Goal: Transaction & Acquisition: Purchase product/service

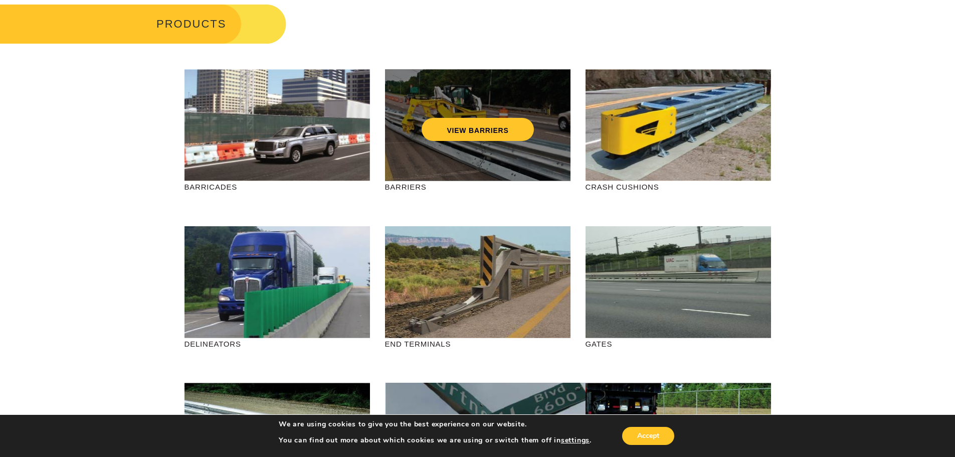
scroll to position [50, 0]
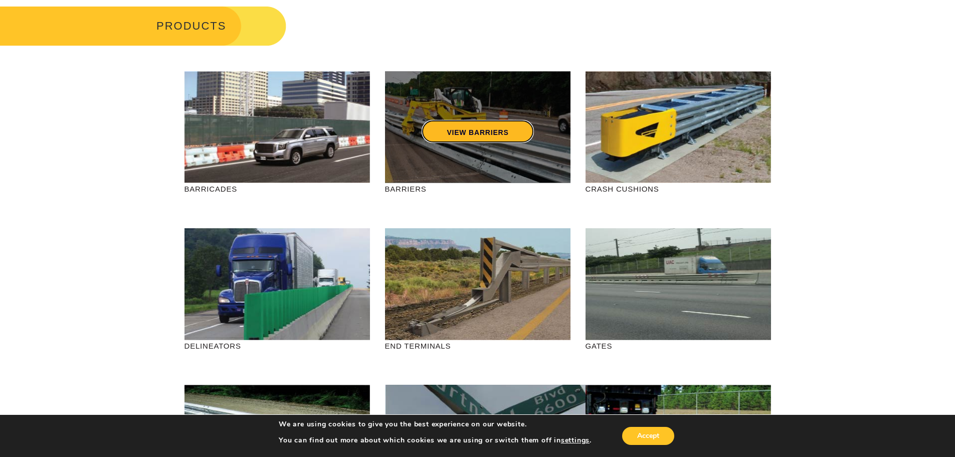
click at [493, 134] on link "VIEW BARRIERS" at bounding box center [478, 131] width 112 height 23
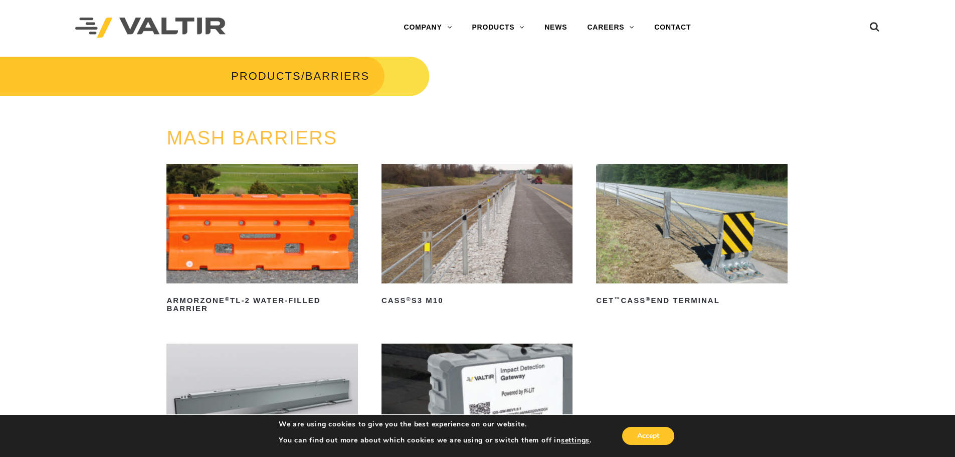
click at [712, 222] on img at bounding box center [691, 223] width 191 height 119
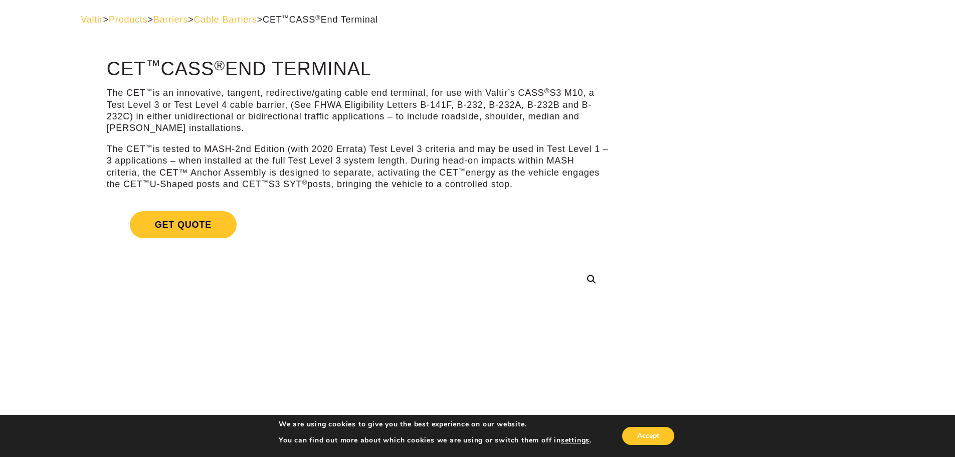
scroll to position [50, 0]
